Goal: Information Seeking & Learning: Learn about a topic

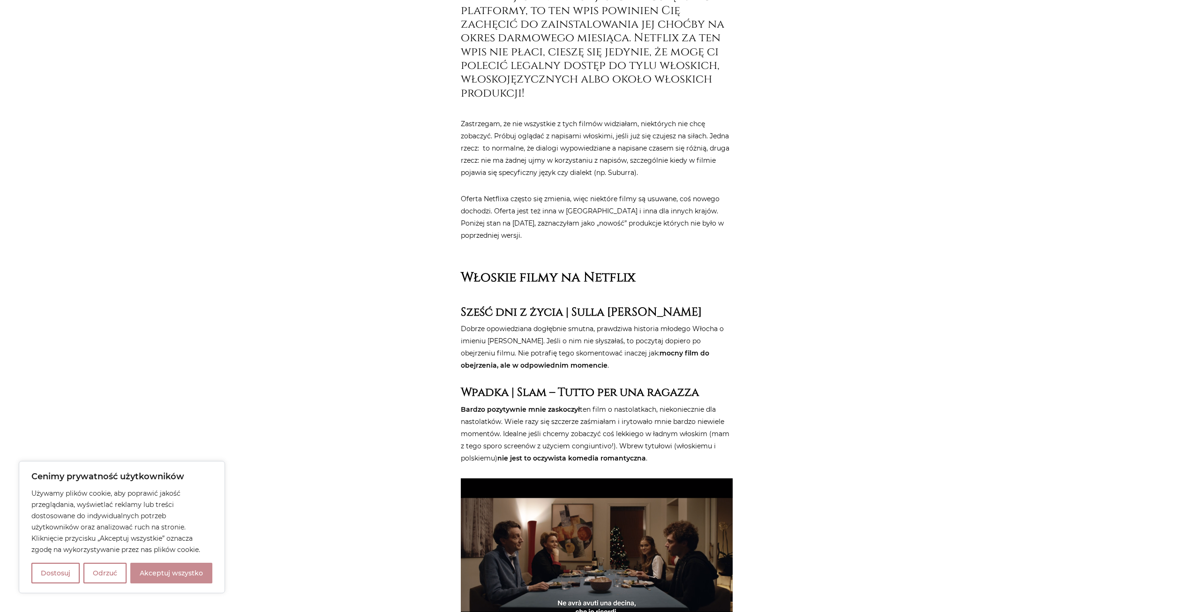
click at [202, 572] on button "Akceptuj wszystko" at bounding box center [171, 572] width 82 height 21
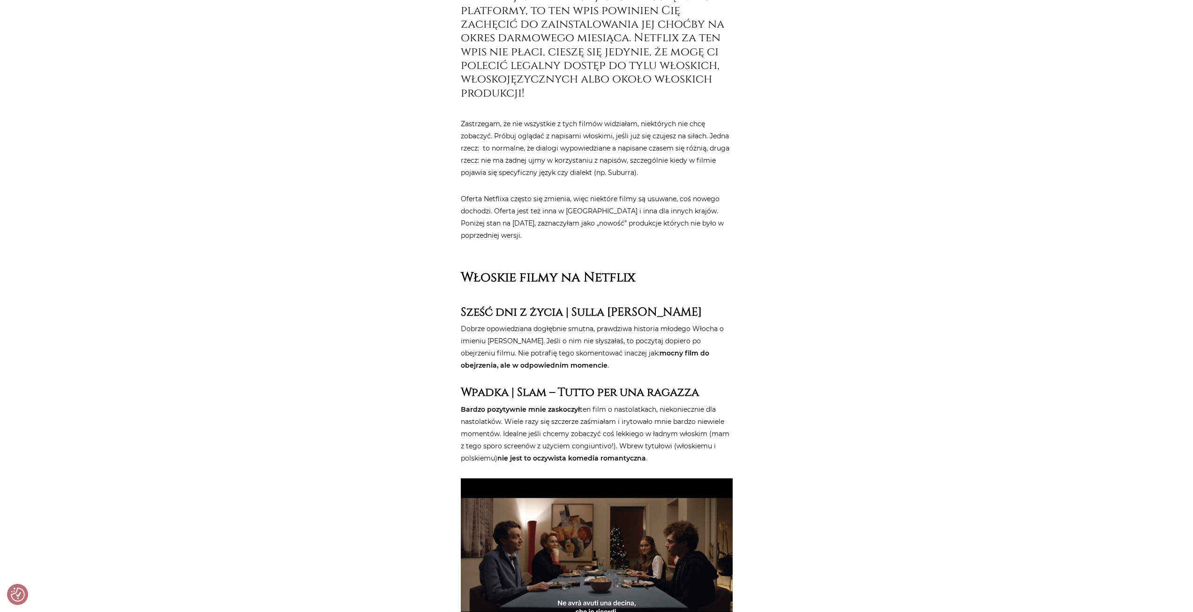
checkbox input "true"
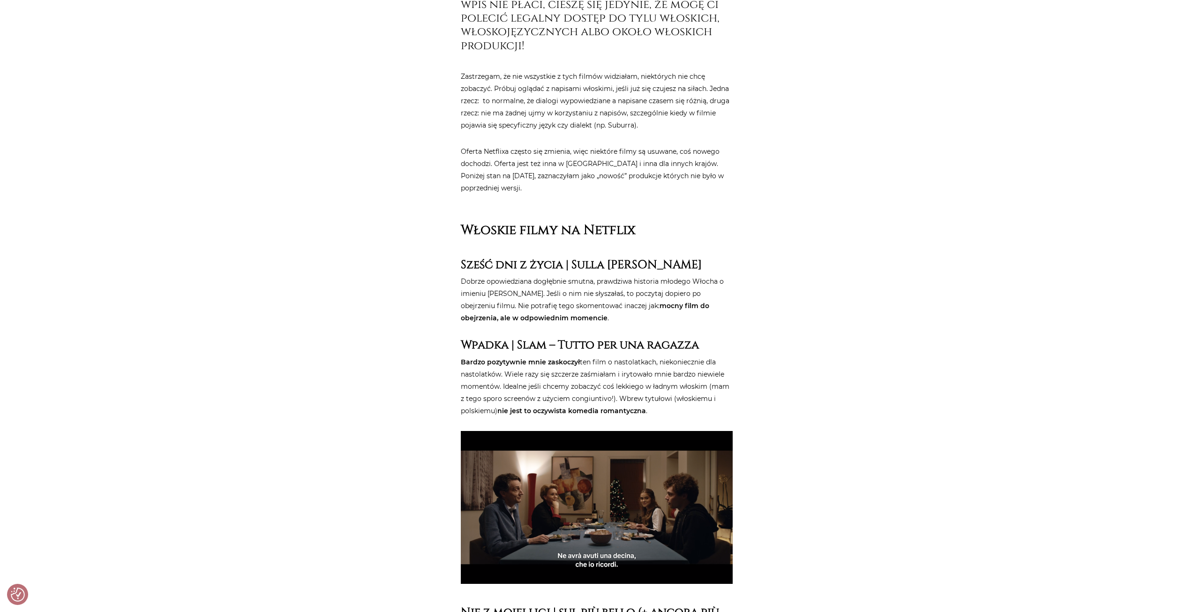
scroll to position [609, 0]
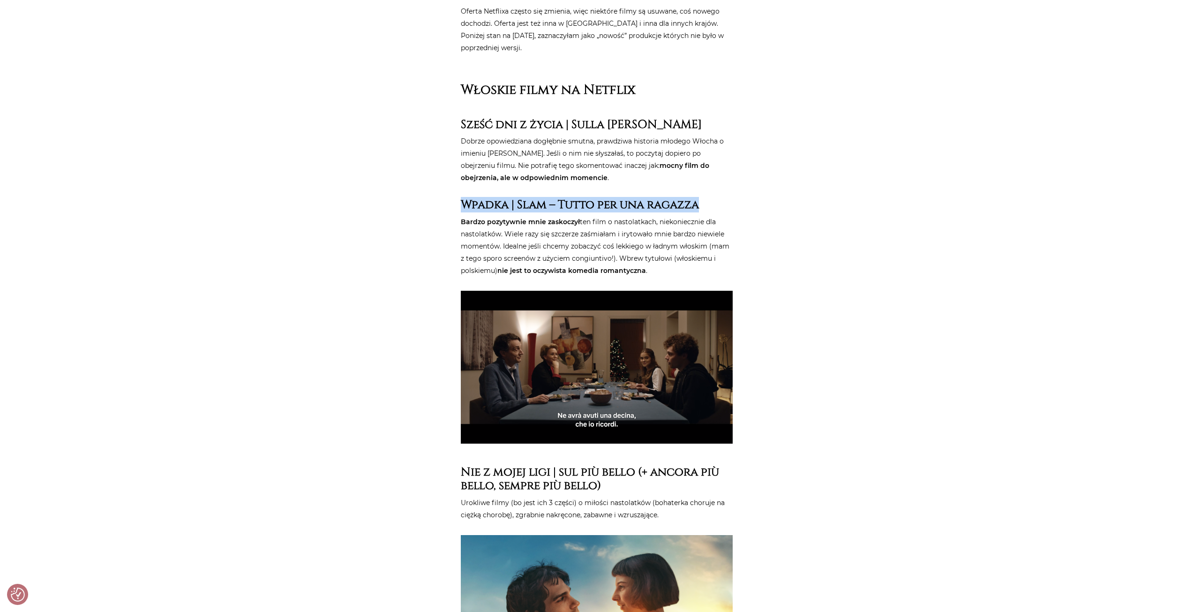
drag, startPoint x: 454, startPoint y: 185, endPoint x: 723, endPoint y: 189, distance: 268.6
copy strong "Wpadka | Slam – Tutto per una ragazza"
